Goal: Information Seeking & Learning: Learn about a topic

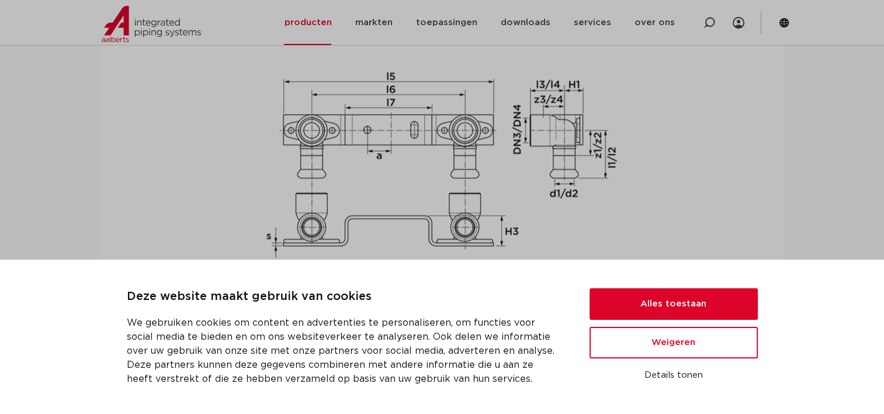
scroll to position [1460, 0]
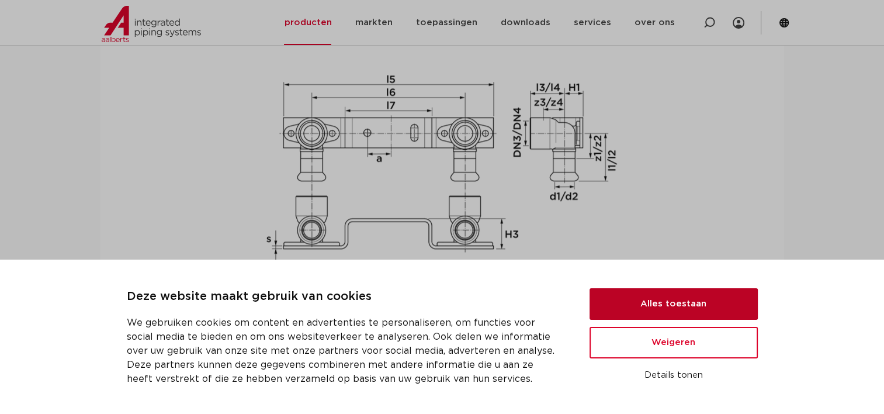
click at [624, 303] on button "Alles toestaan" at bounding box center [673, 304] width 168 height 32
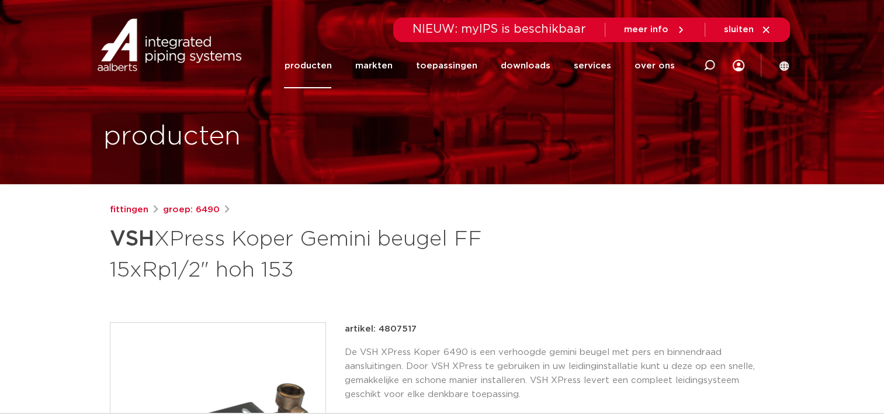
scroll to position [0, 0]
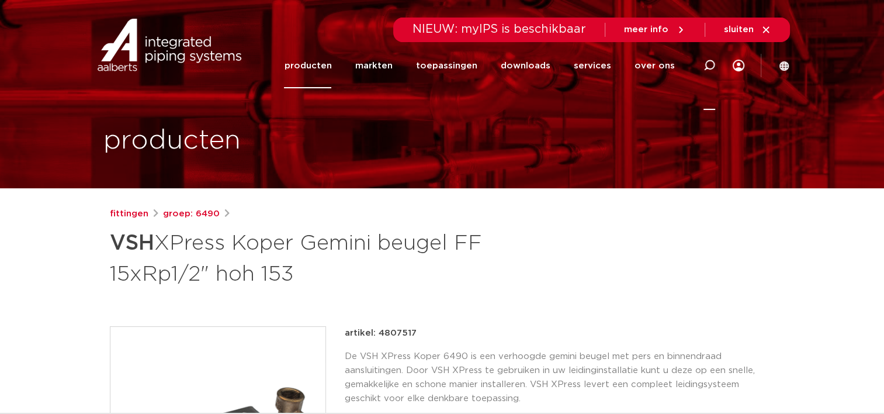
click at [711, 62] on icon at bounding box center [709, 66] width 12 height 12
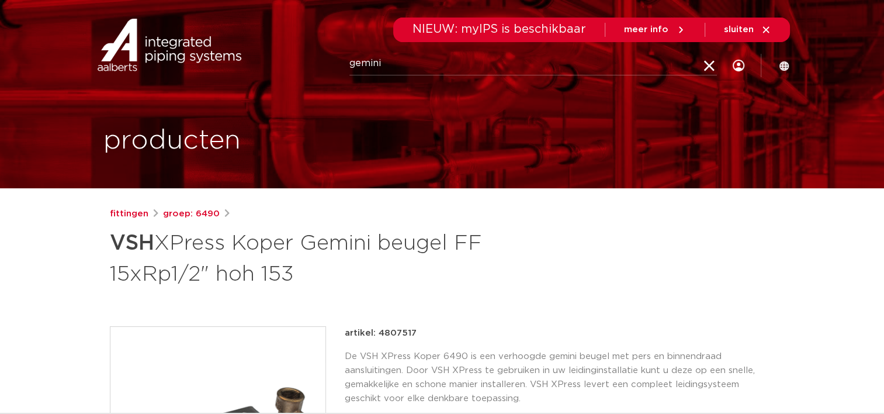
type input "gemini"
click button "Zoeken" at bounding box center [0, 0] width 0 height 0
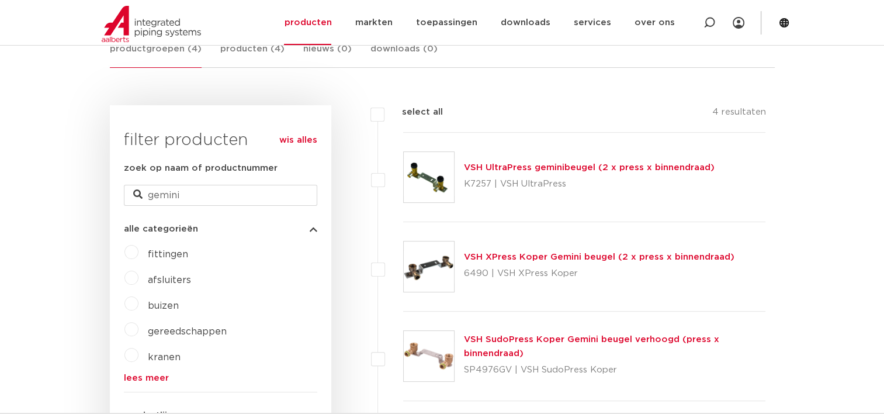
scroll to position [234, 0]
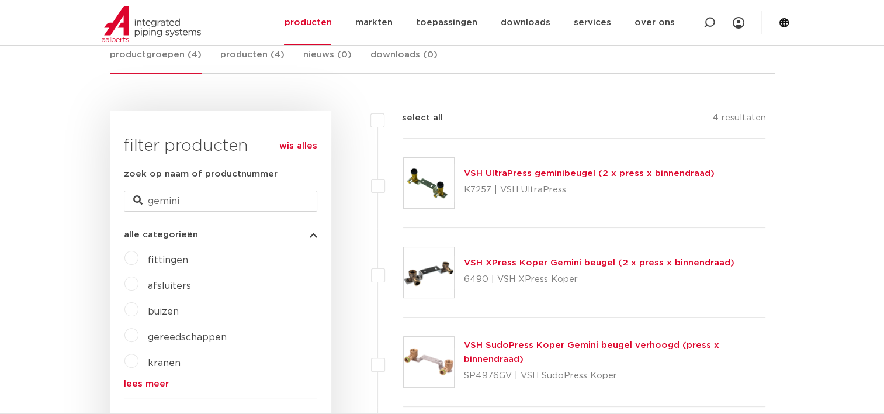
click at [436, 187] on img at bounding box center [429, 183] width 50 height 50
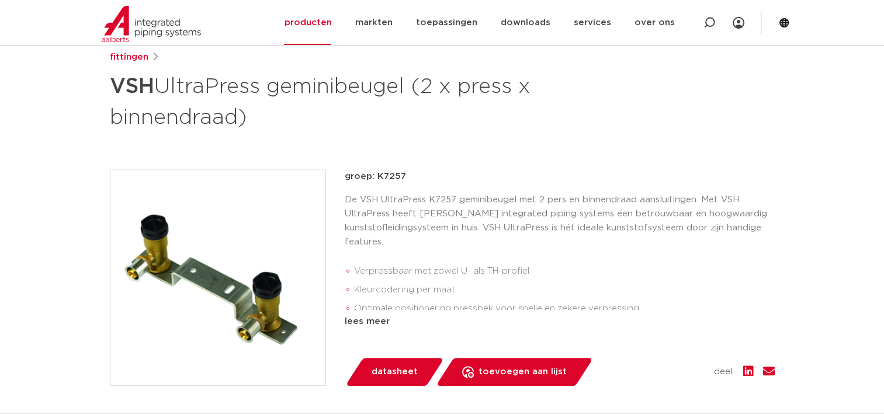
scroll to position [117, 0]
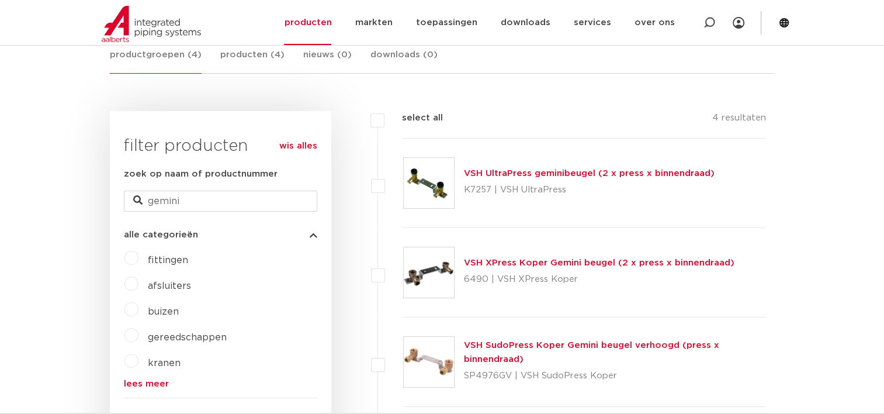
click at [510, 269] on div "VSH XPress Koper Gemini beugel (2 x press x binnendraad) 6490 | VSH XPress Koper" at bounding box center [599, 272] width 270 height 33
click at [426, 276] on img at bounding box center [429, 272] width 50 height 50
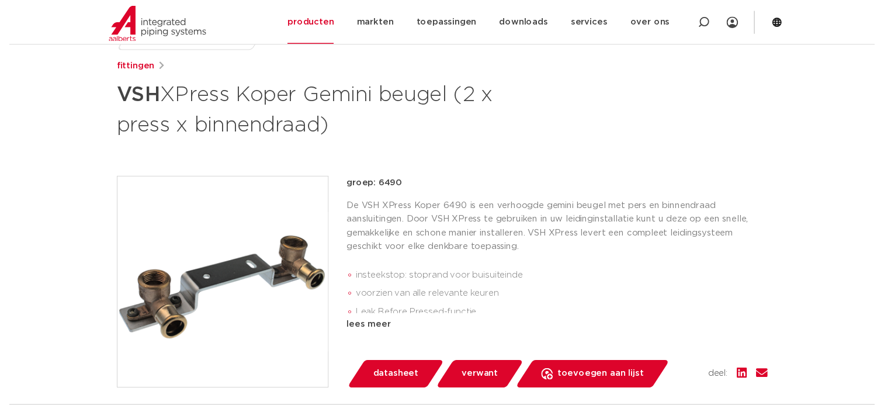
scroll to position [175, 0]
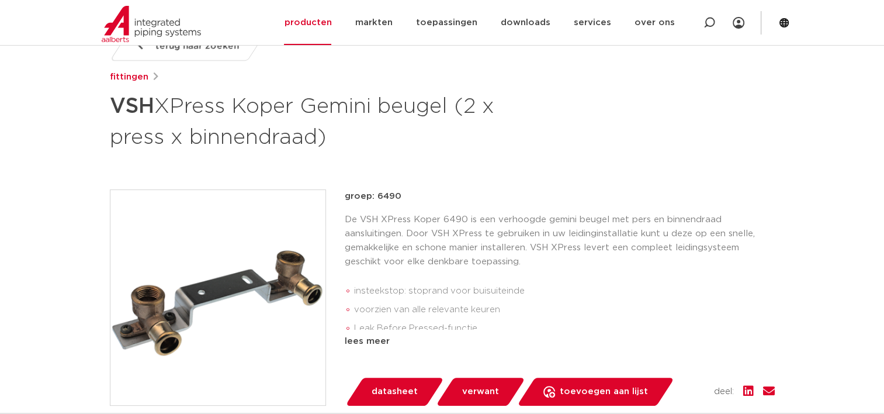
click at [404, 392] on span "datasheet" at bounding box center [394, 391] width 46 height 19
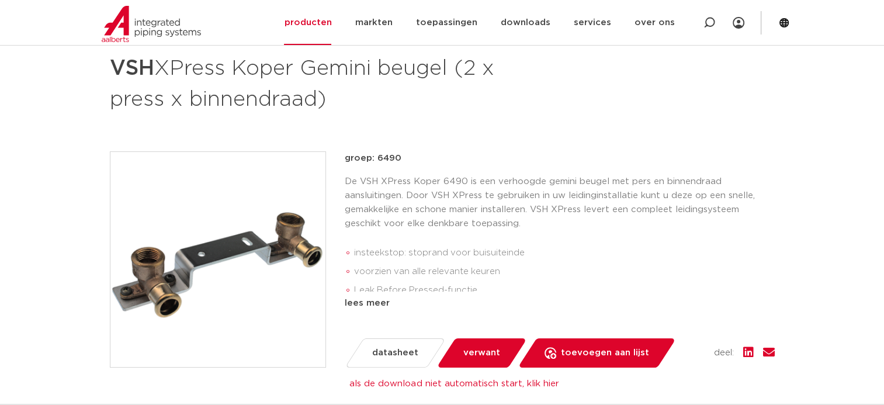
scroll to position [234, 0]
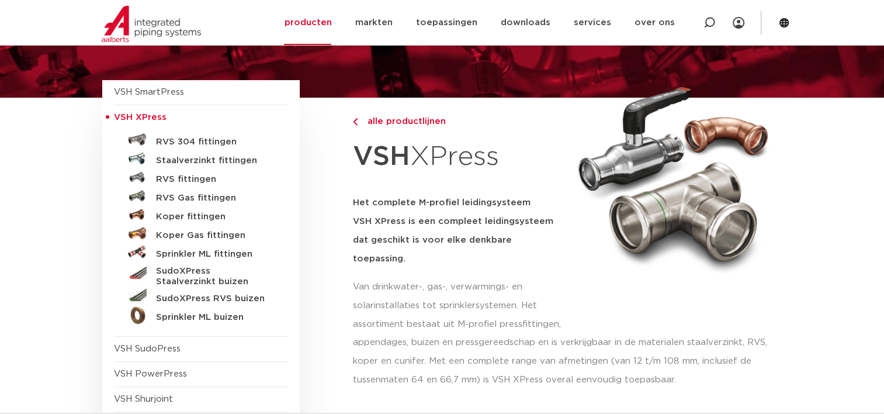
scroll to position [117, 0]
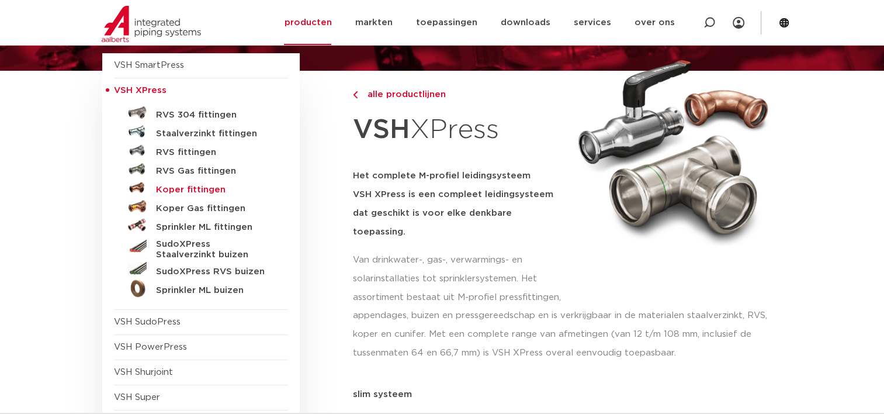
click at [194, 189] on h5 "Koper fittingen" at bounding box center [214, 190] width 116 height 11
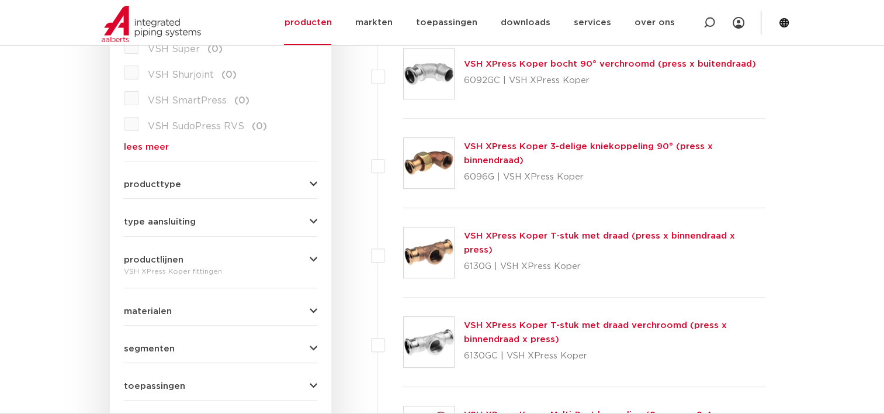
scroll to position [409, 0]
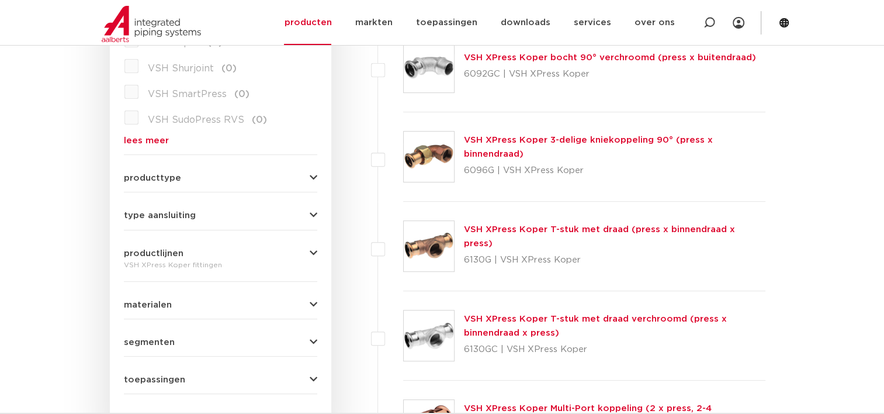
click at [164, 256] on span "productlijnen" at bounding box center [154, 253] width 60 height 9
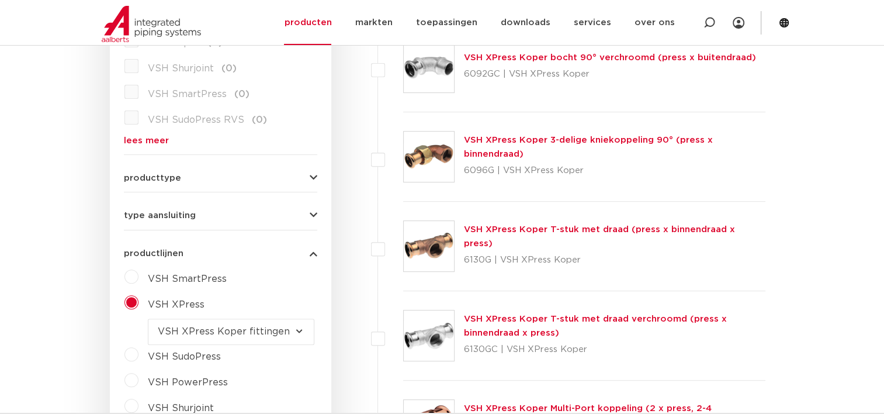
click at [176, 215] on span "type aansluiting" at bounding box center [160, 215] width 72 height 9
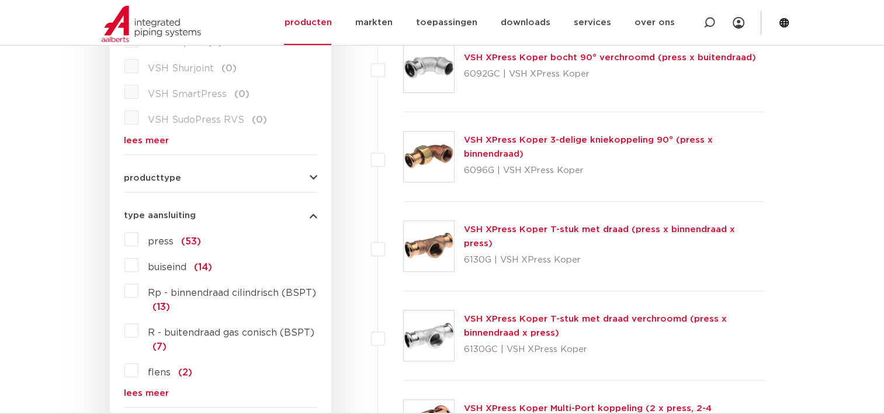
click at [171, 178] on span "producttype" at bounding box center [152, 177] width 57 height 9
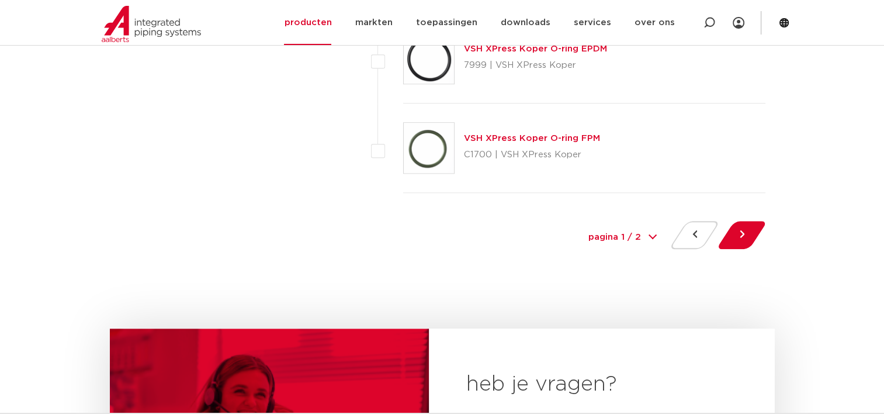
scroll to position [5432, 0]
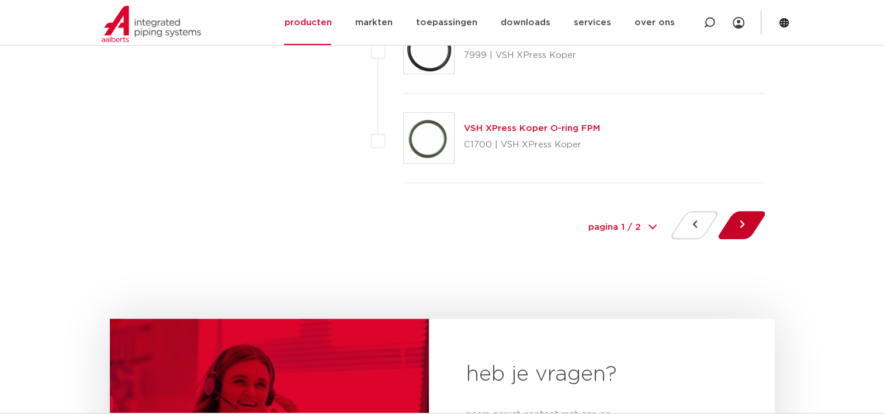
click at [745, 224] on button at bounding box center [741, 225] width 33 height 28
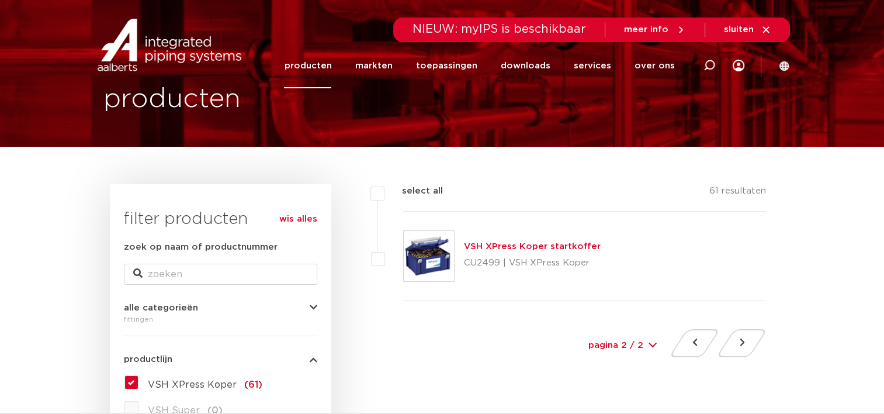
scroll to position [58, 0]
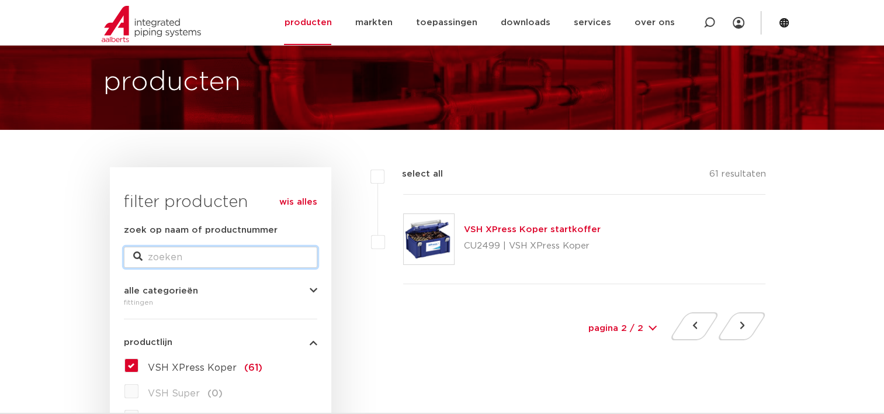
click at [182, 260] on input "zoek op naam of productnummer" at bounding box center [220, 256] width 193 height 21
type input "gemini"
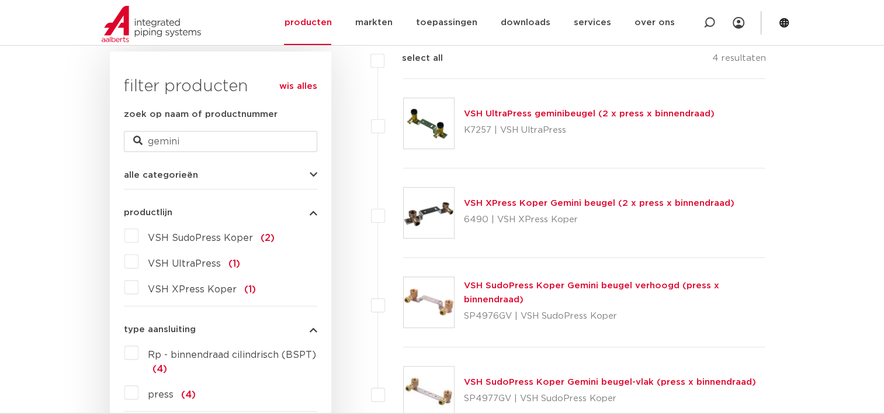
scroll to position [292, 0]
click at [505, 204] on link "VSH XPress Koper Gemini beugel (2 x press x binnendraad)" at bounding box center [599, 204] width 270 height 9
